Goal: Information Seeking & Learning: Learn about a topic

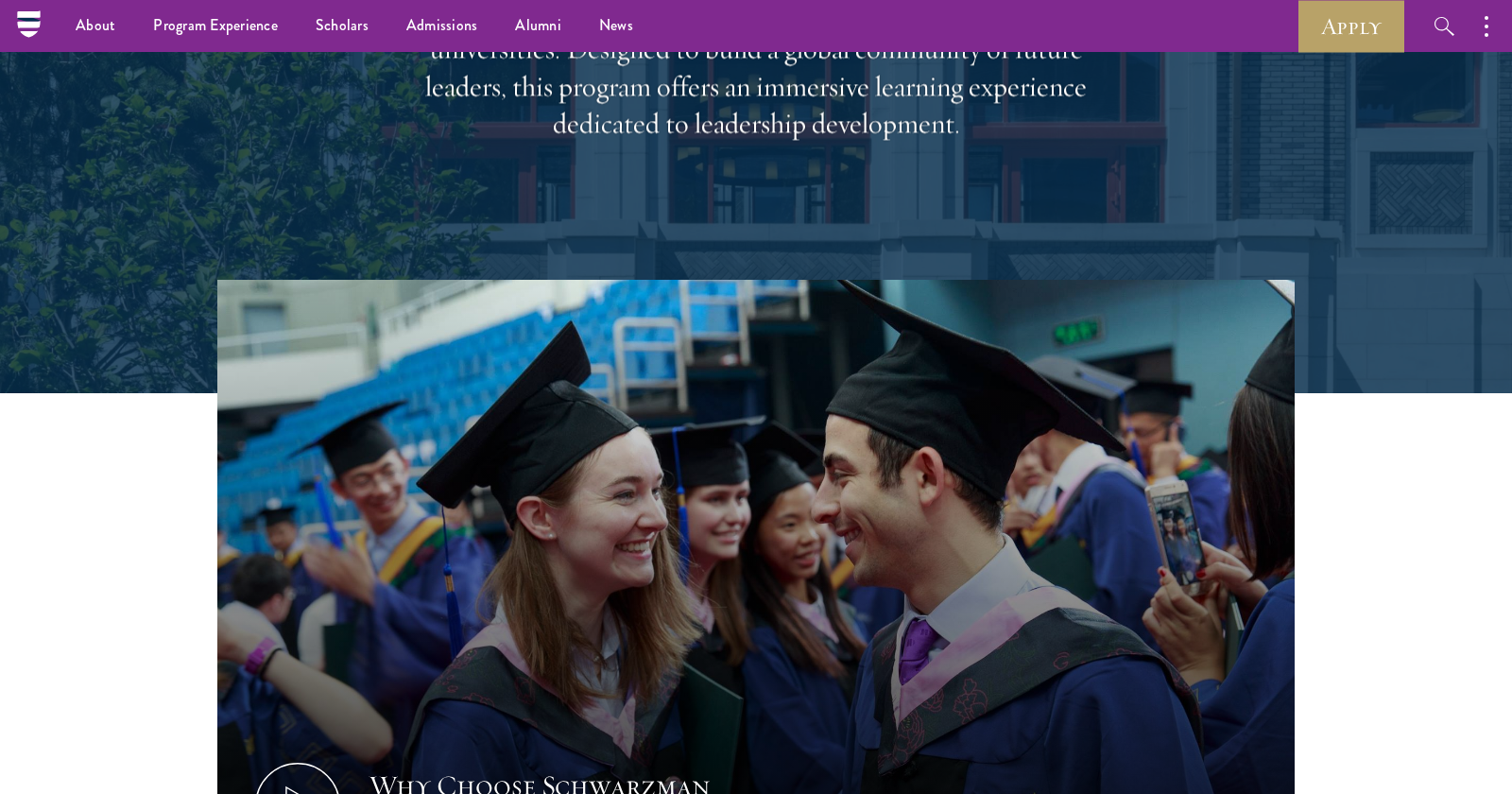
scroll to position [155, 0]
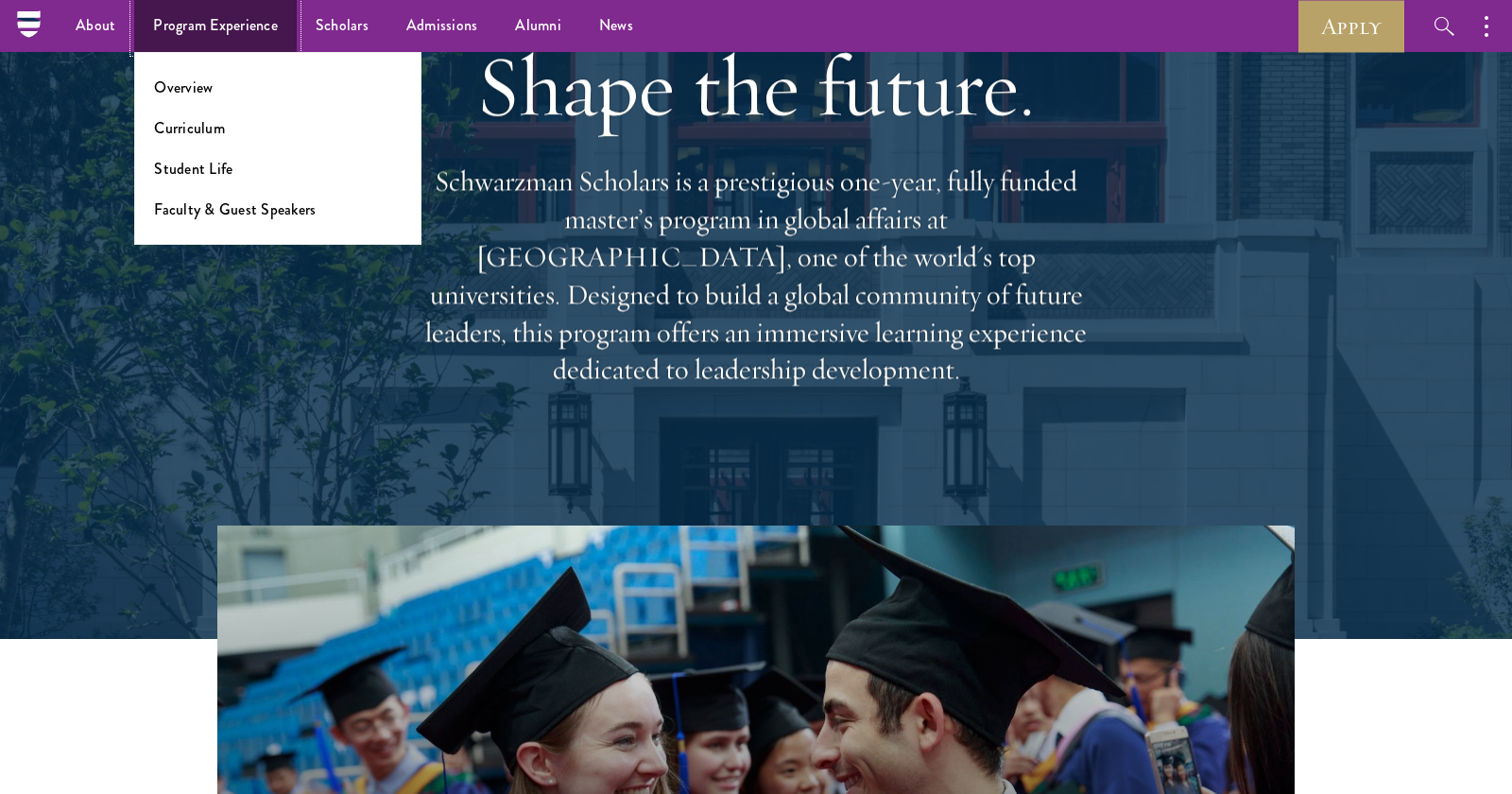
click at [256, 38] on link "Program Experience" at bounding box center [215, 26] width 162 height 52
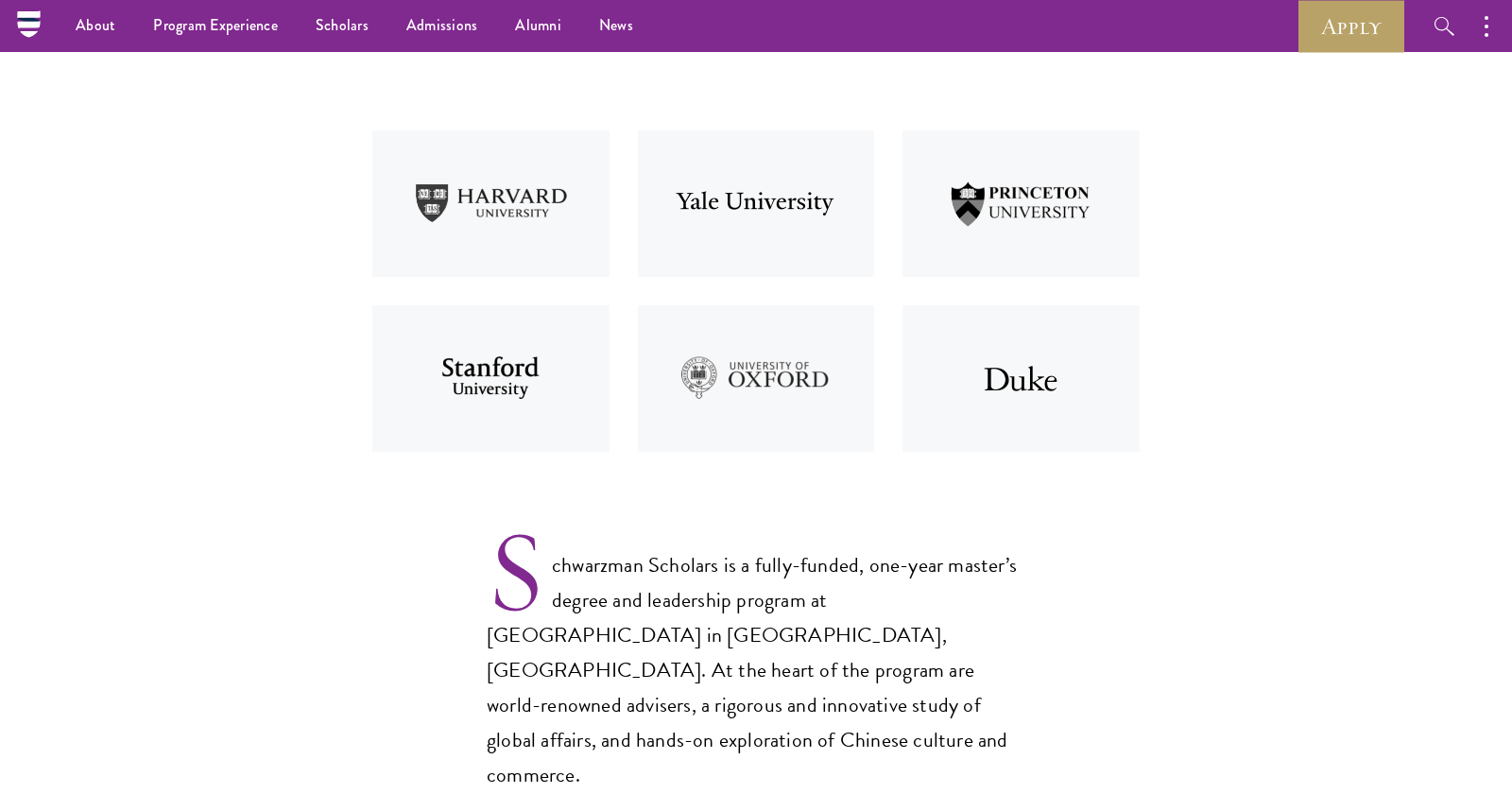
scroll to position [120, 0]
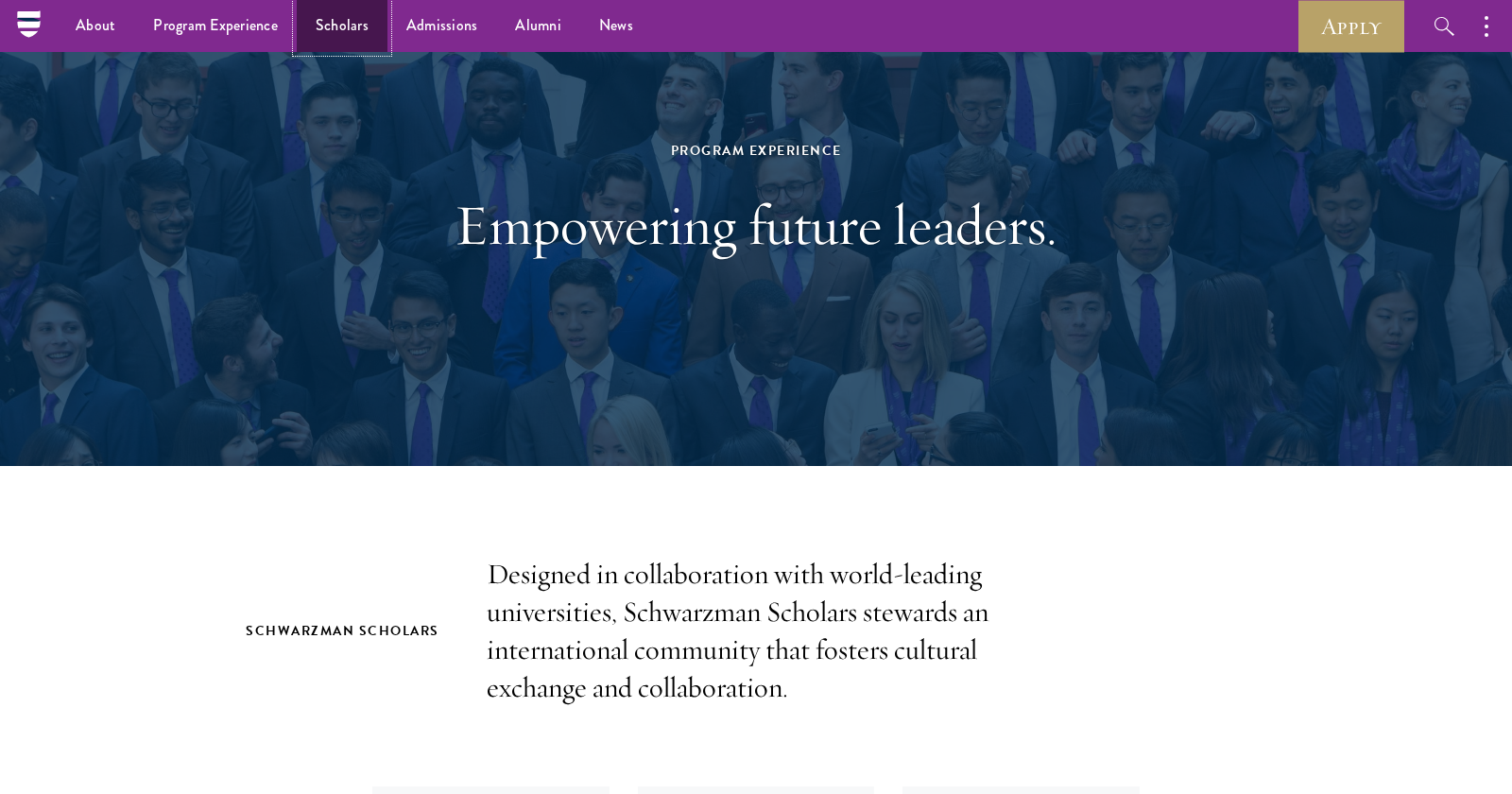
click at [337, 31] on link "Scholars" at bounding box center [342, 26] width 90 height 52
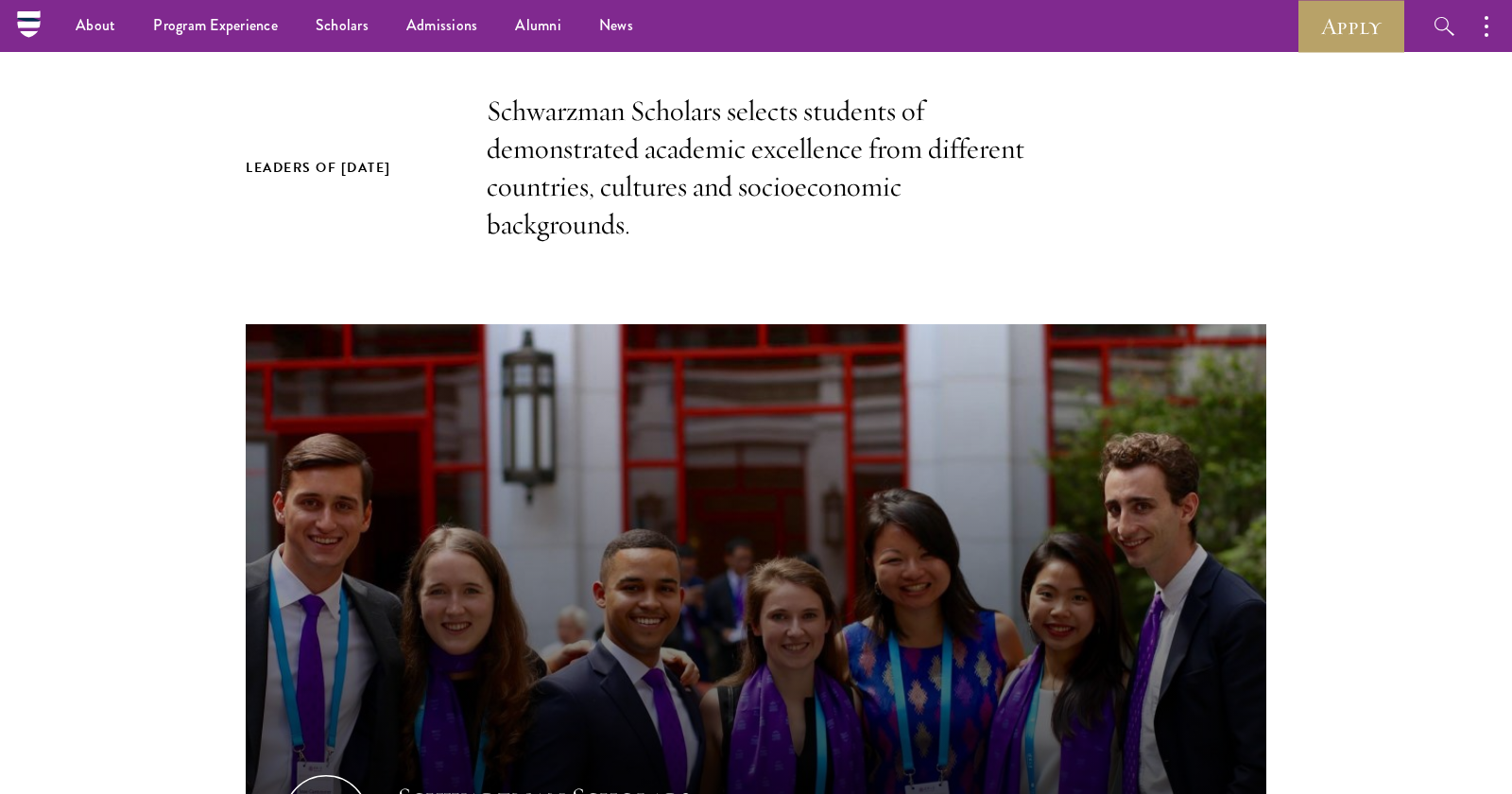
scroll to position [236, 0]
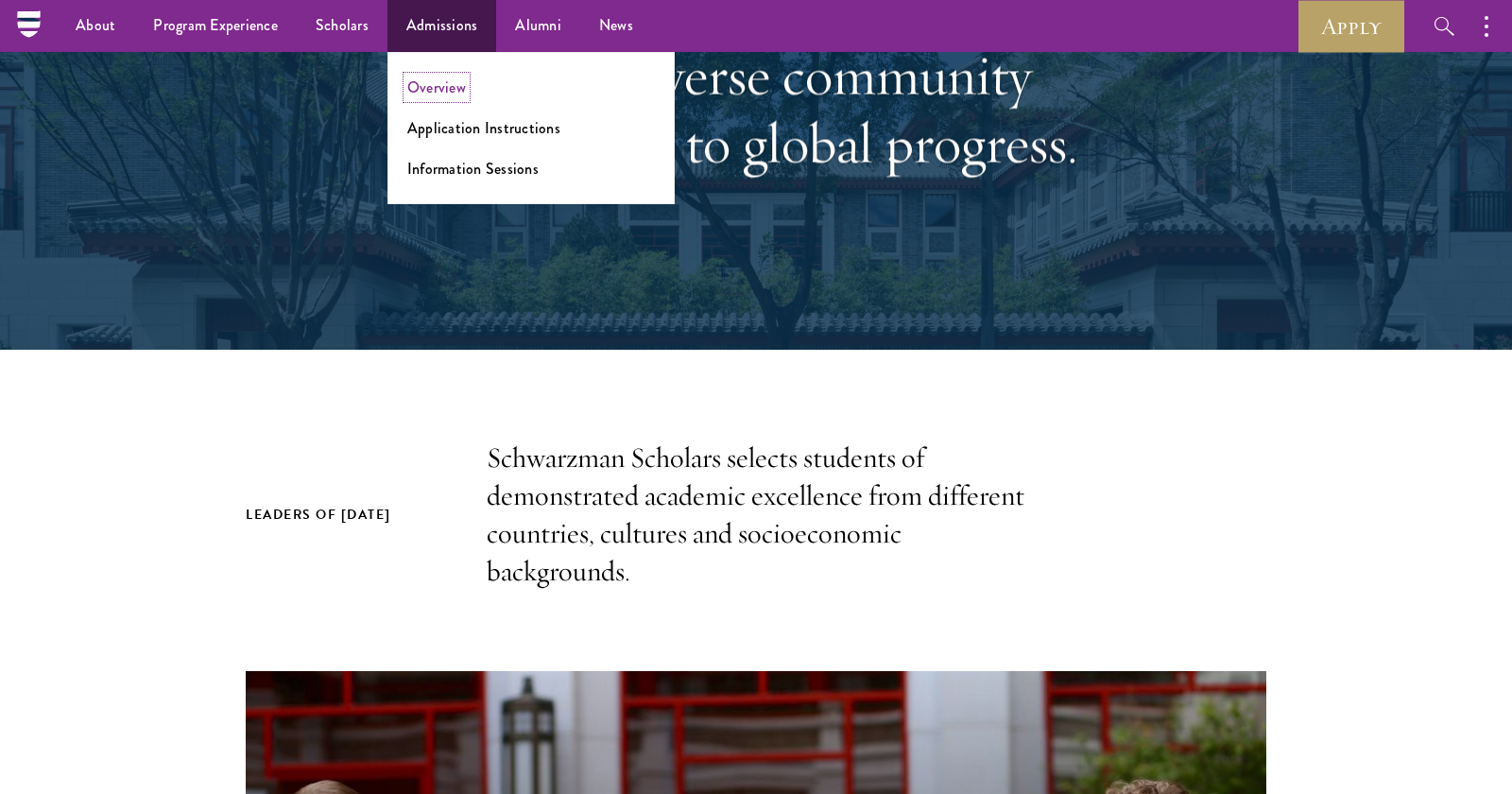
click at [448, 85] on link "Overview" at bounding box center [436, 87] width 59 height 22
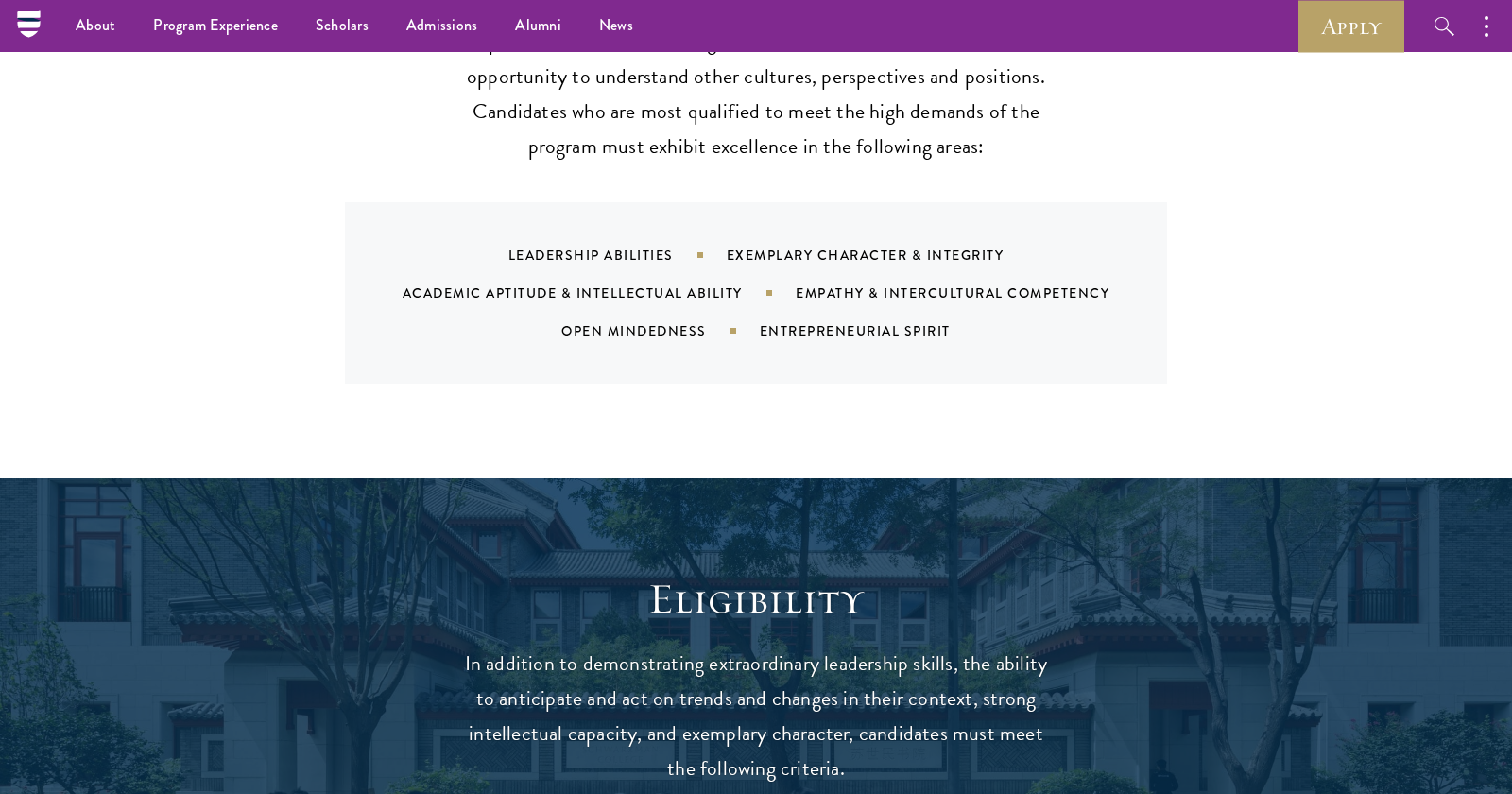
scroll to position [1953, 0]
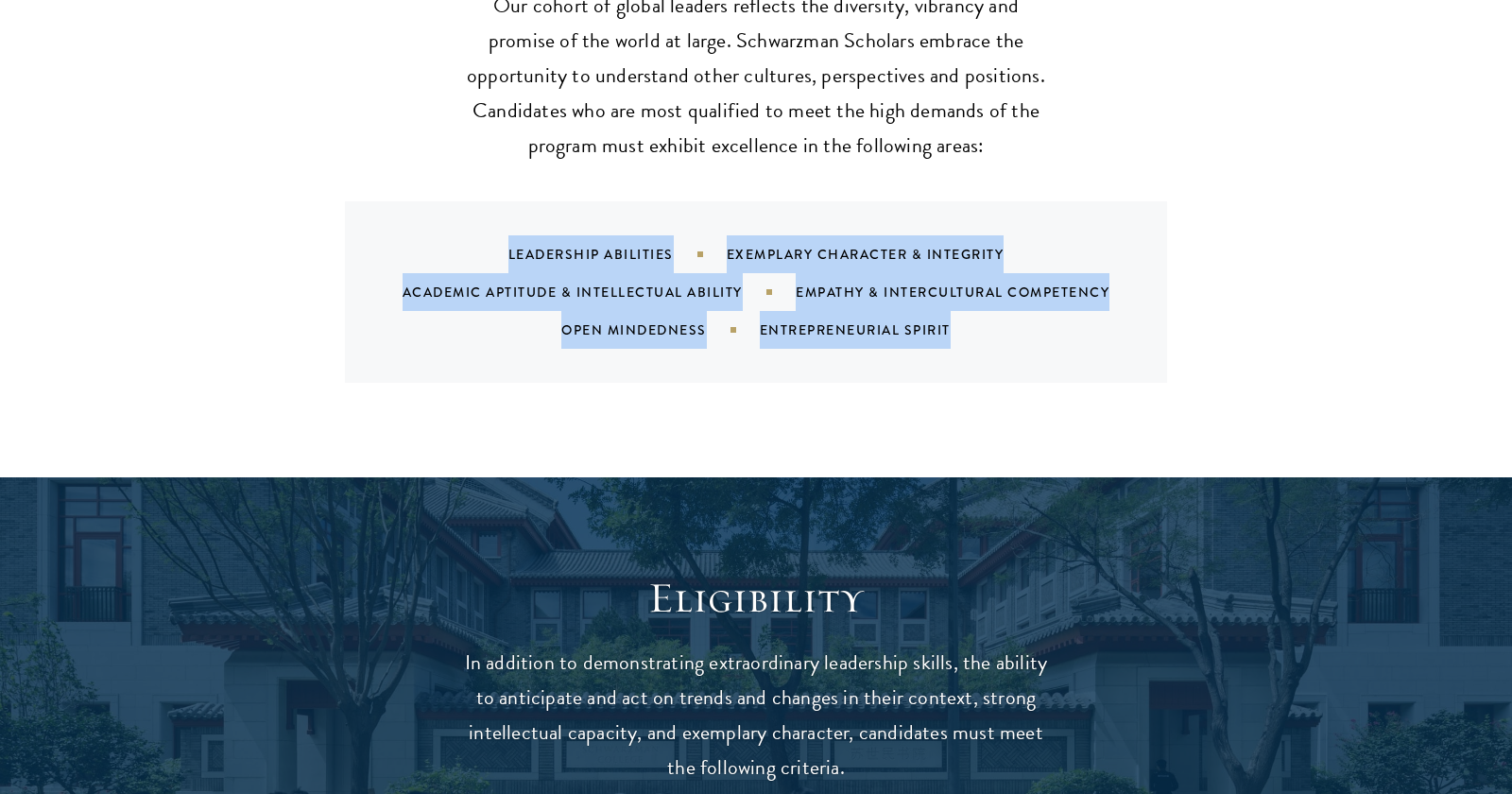
drag, startPoint x: 956, startPoint y: 328, endPoint x: 504, endPoint y: 255, distance: 457.9
click at [504, 255] on div "Leadership Abilities Exemplary Character & Integrity Academic Aptitude & Intell…" at bounding box center [779, 291] width 776 height 113
copy div "Leadership Abilities Exemplary Character & Integrity Academic Aptitude & Intell…"
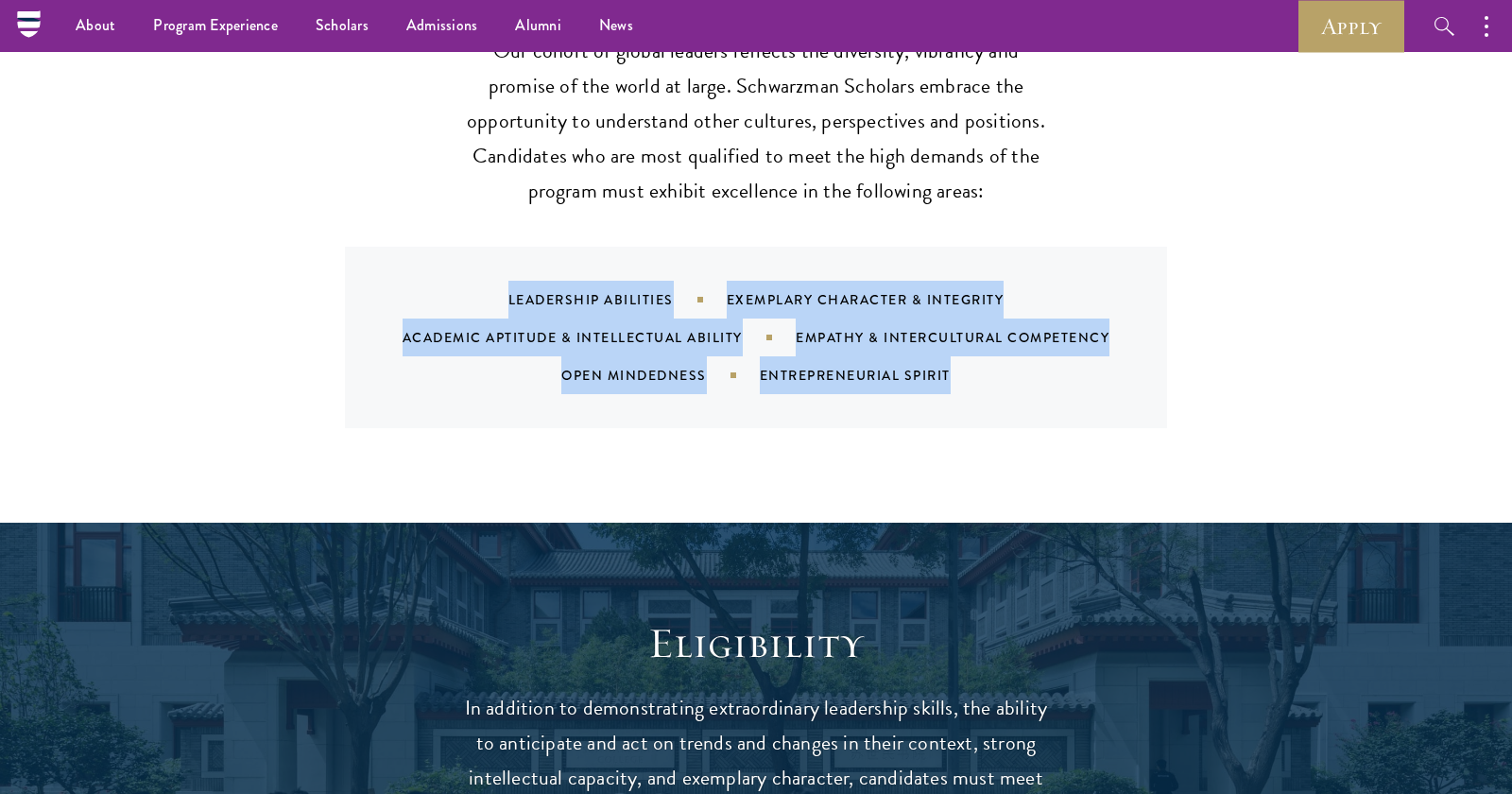
scroll to position [1861, 0]
